Goal: Information Seeking & Learning: Learn about a topic

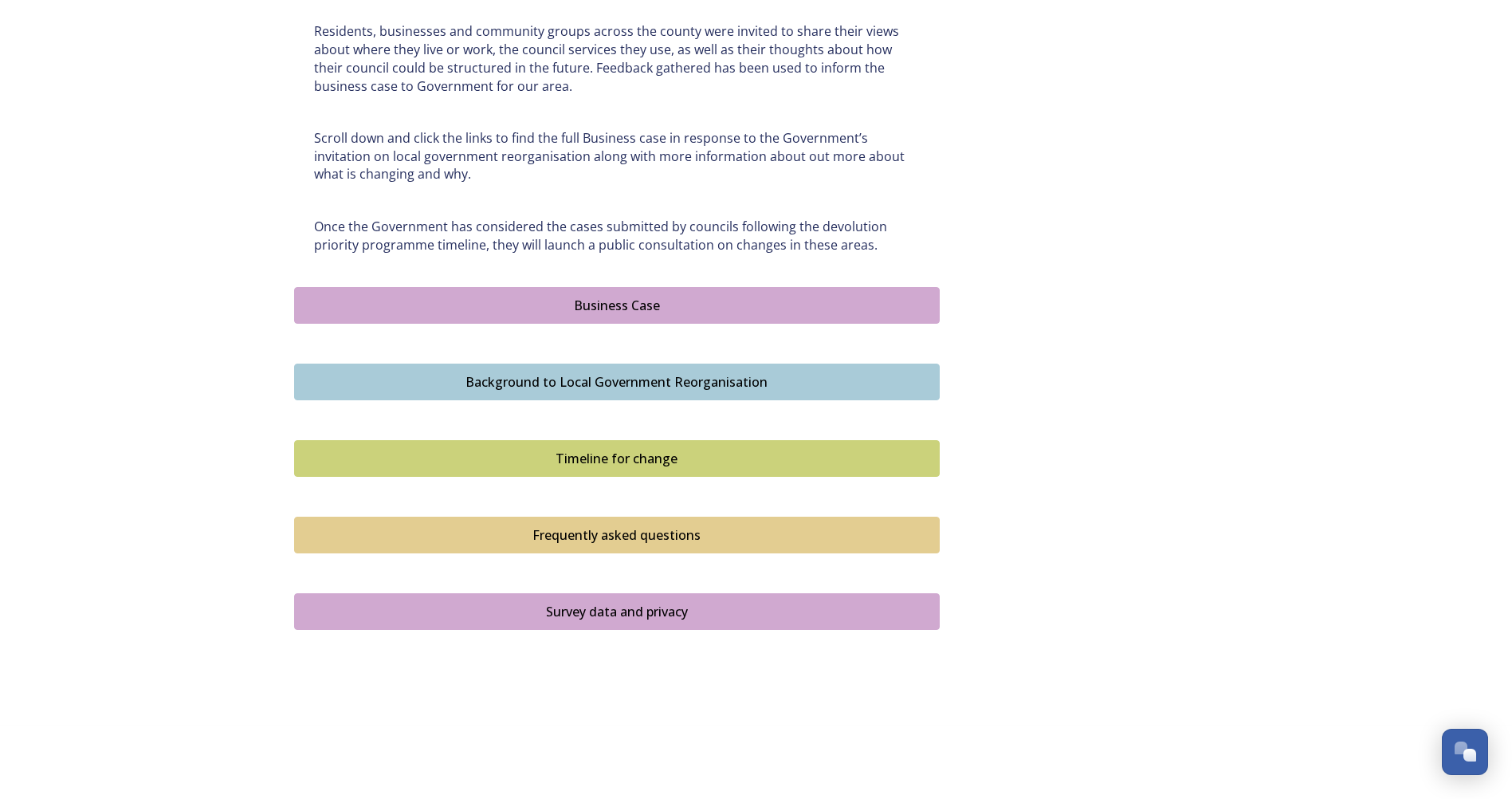
scroll to position [794, 0]
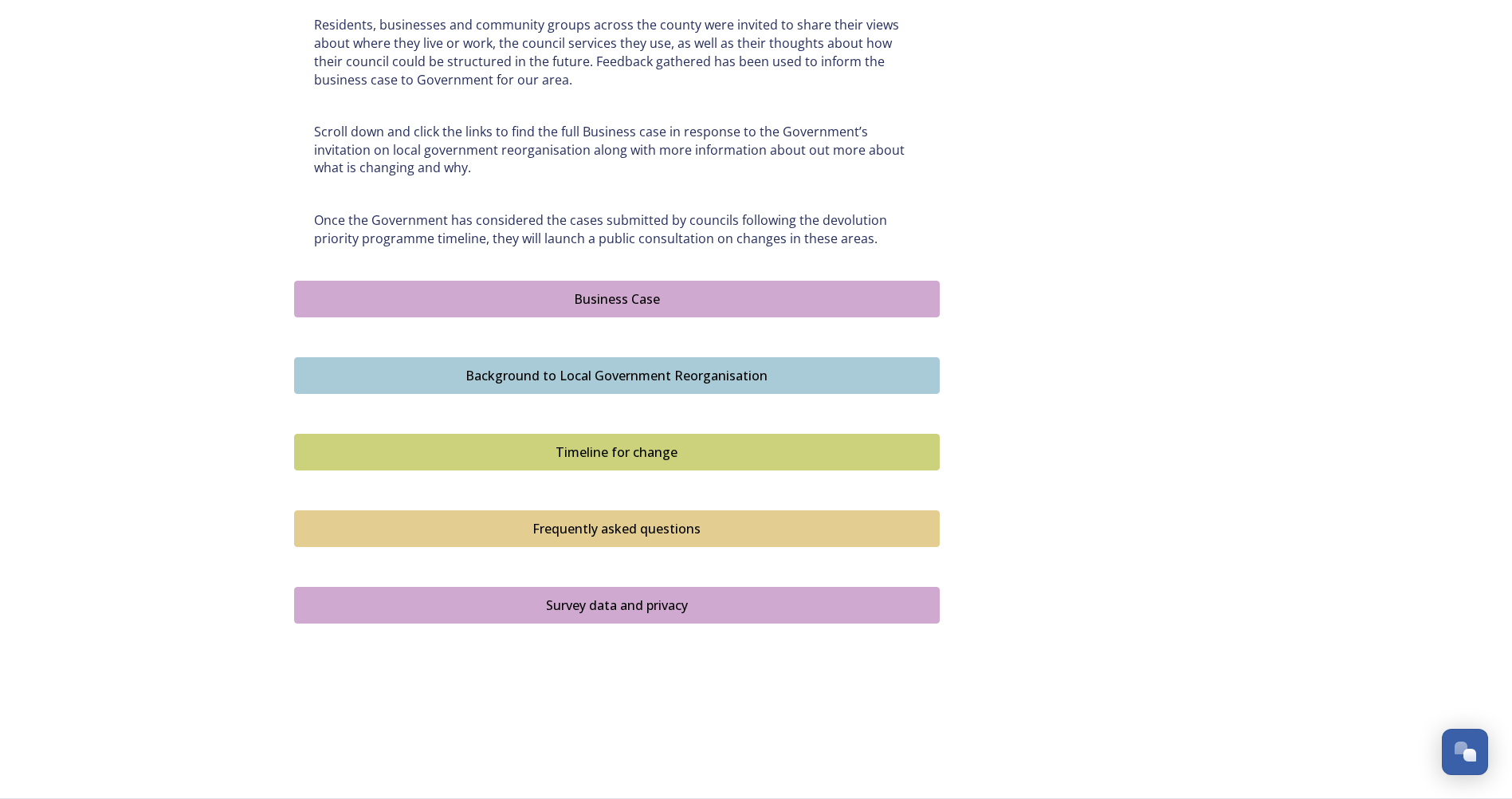
click at [551, 287] on button "Business Case" at bounding box center [617, 300] width 646 height 37
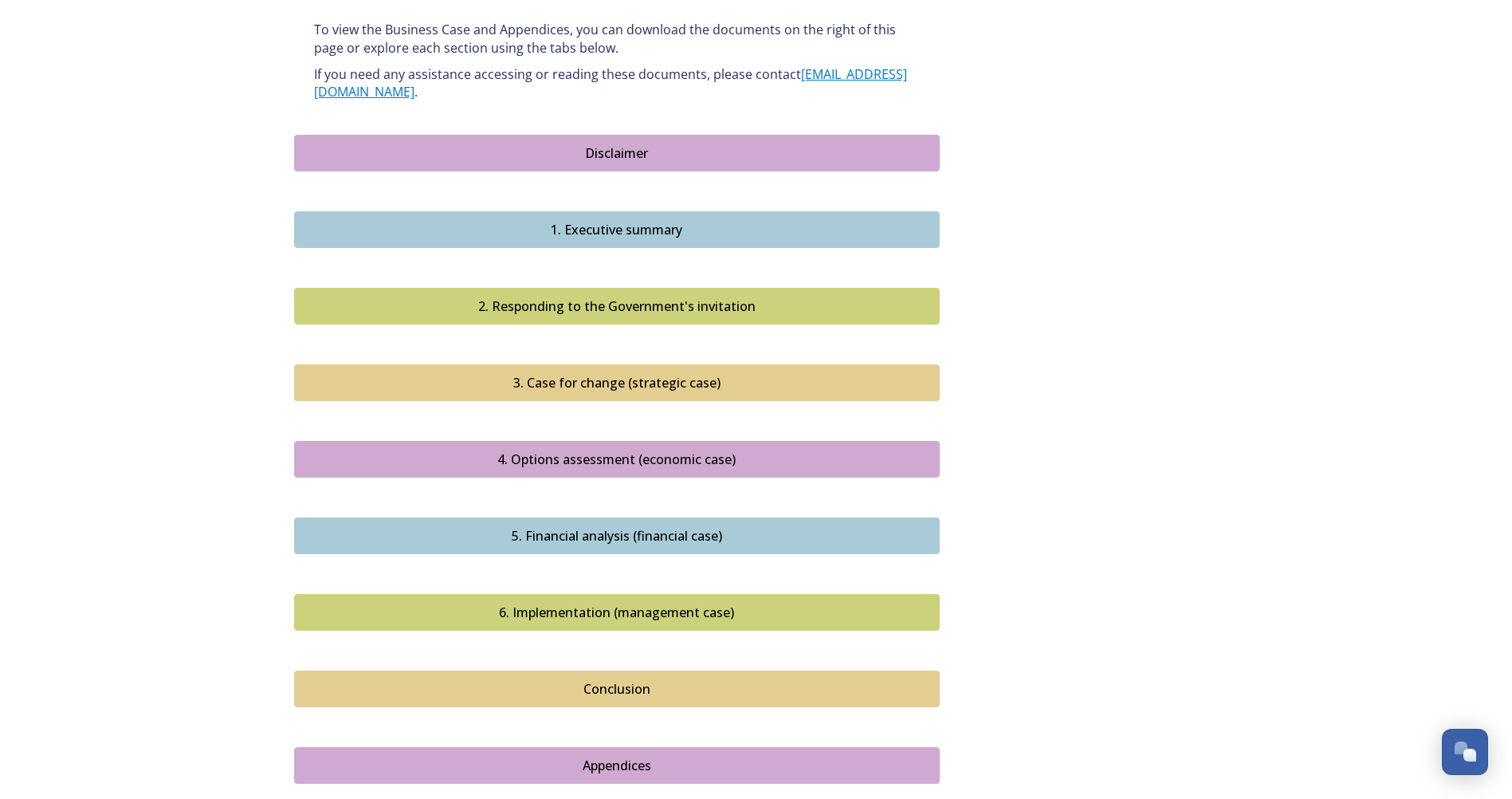
scroll to position [1436, 0]
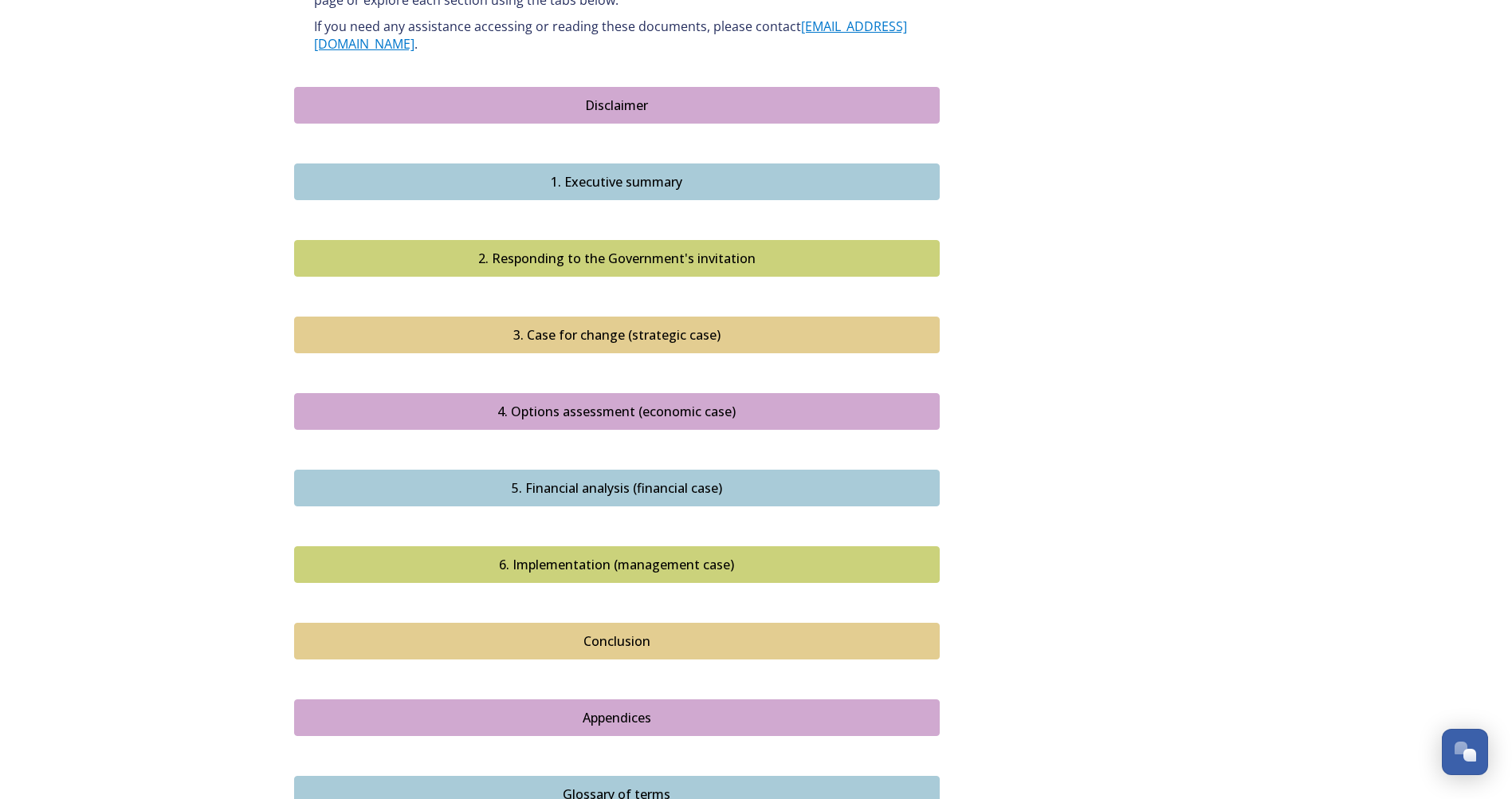
click at [496, 325] on div "3. Case for change (strategic case)" at bounding box center [616, 335] width 628 height 19
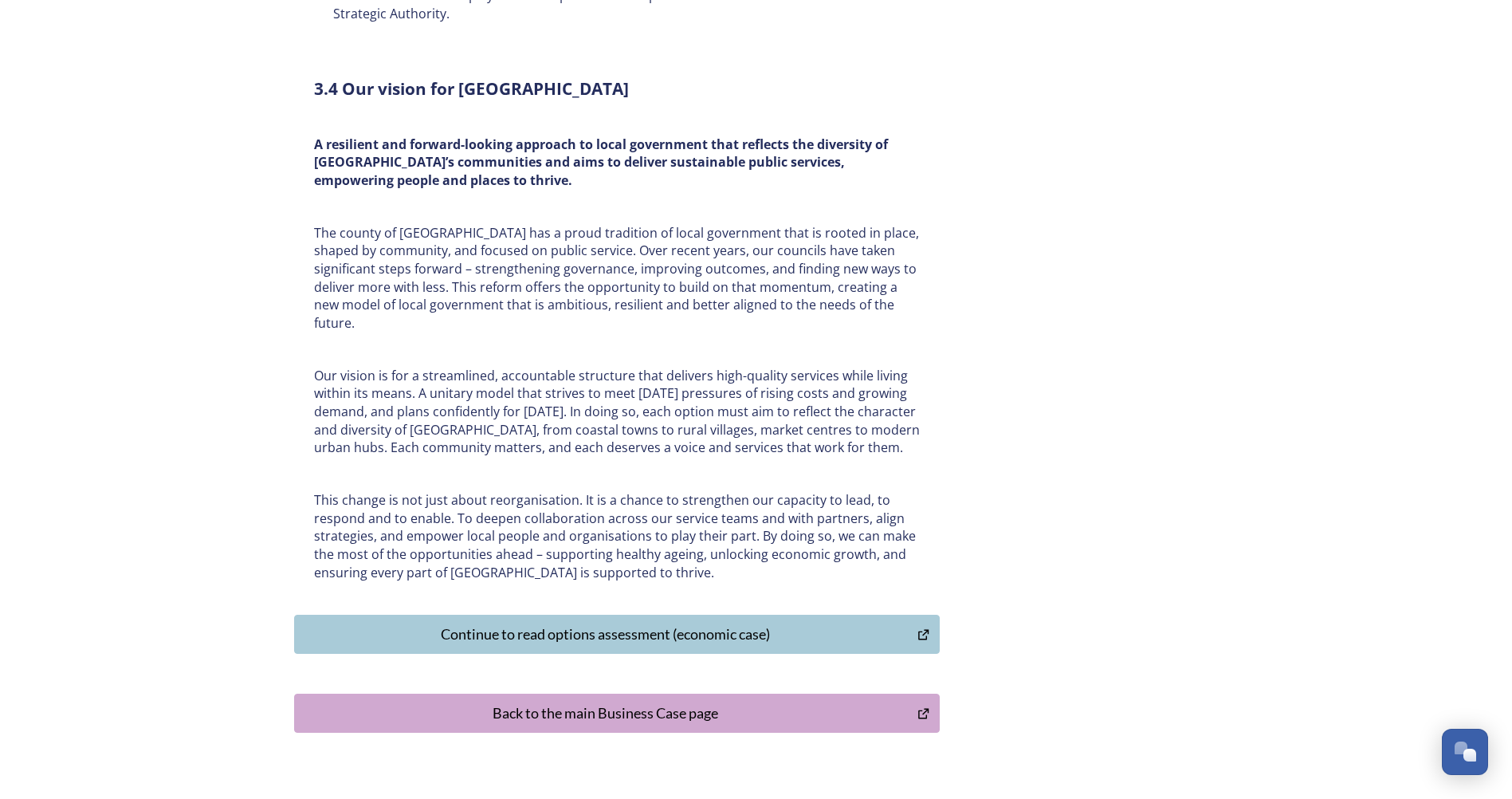
scroll to position [4894, 0]
click at [572, 702] on div "Back to the main Business Case page" at bounding box center [606, 712] width 607 height 22
